Goal: Task Accomplishment & Management: Use online tool/utility

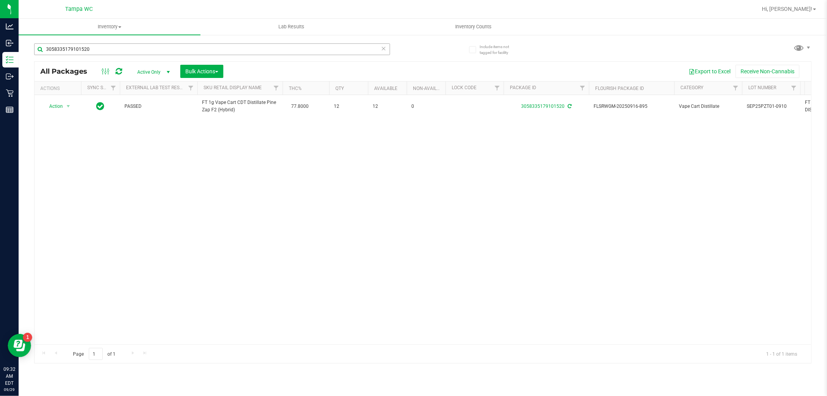
click at [377, 50] on input "3058335179101520" at bounding box center [212, 49] width 356 height 12
click at [381, 47] on icon at bounding box center [383, 47] width 5 height 9
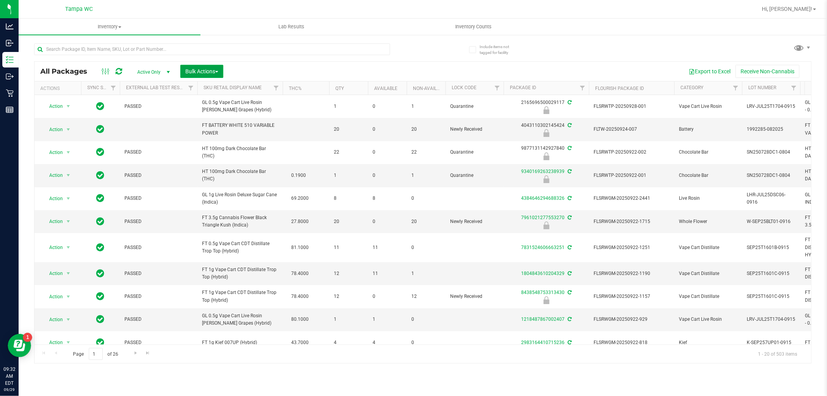
click at [207, 73] on span "Bulk Actions" at bounding box center [201, 71] width 33 height 6
click at [217, 145] on span "Lock/Unlock packages" at bounding box center [211, 146] width 53 height 6
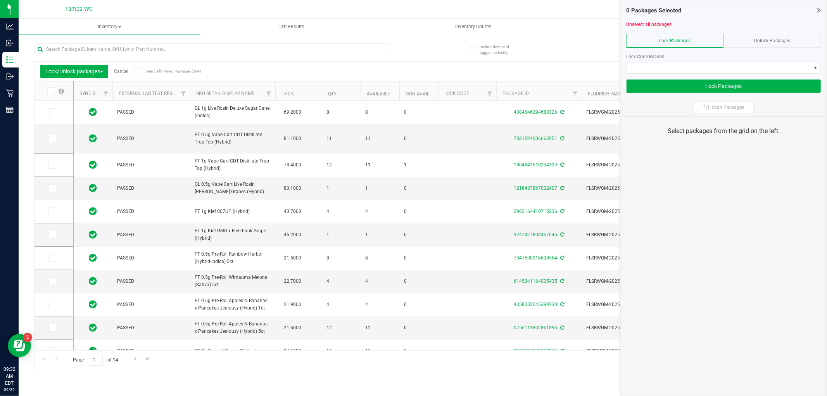
click at [780, 34] on div "Unlock Packages" at bounding box center [771, 41] width 97 height 14
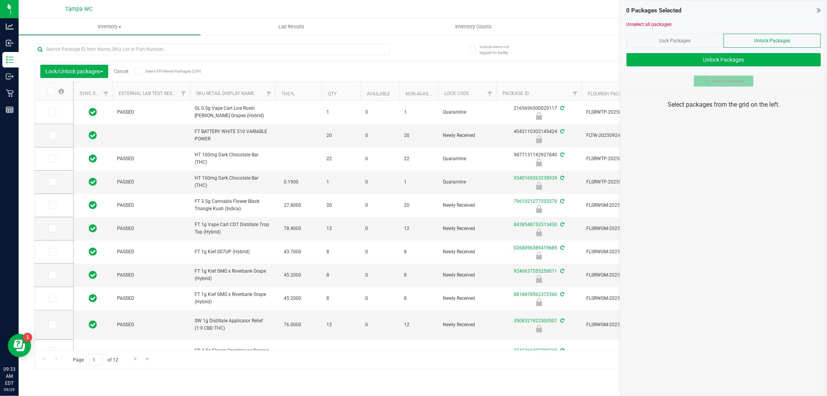
click at [727, 81] on span "Scan Packages" at bounding box center [727, 81] width 32 height 6
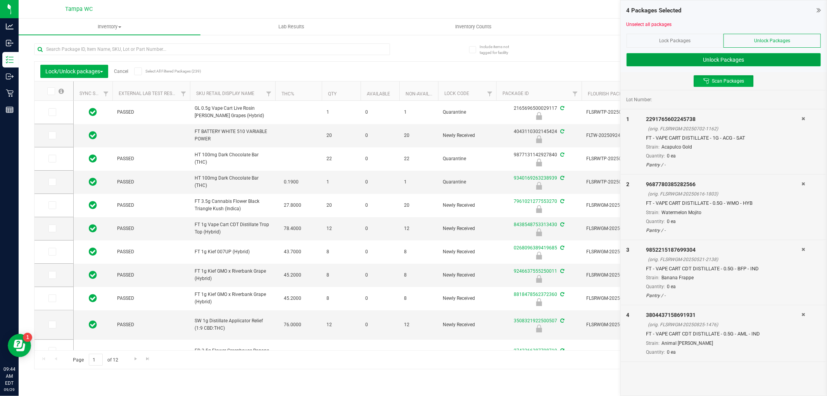
click at [742, 64] on button "Unlock Packages" at bounding box center [723, 59] width 194 height 13
